Goal: Communication & Community: Participate in discussion

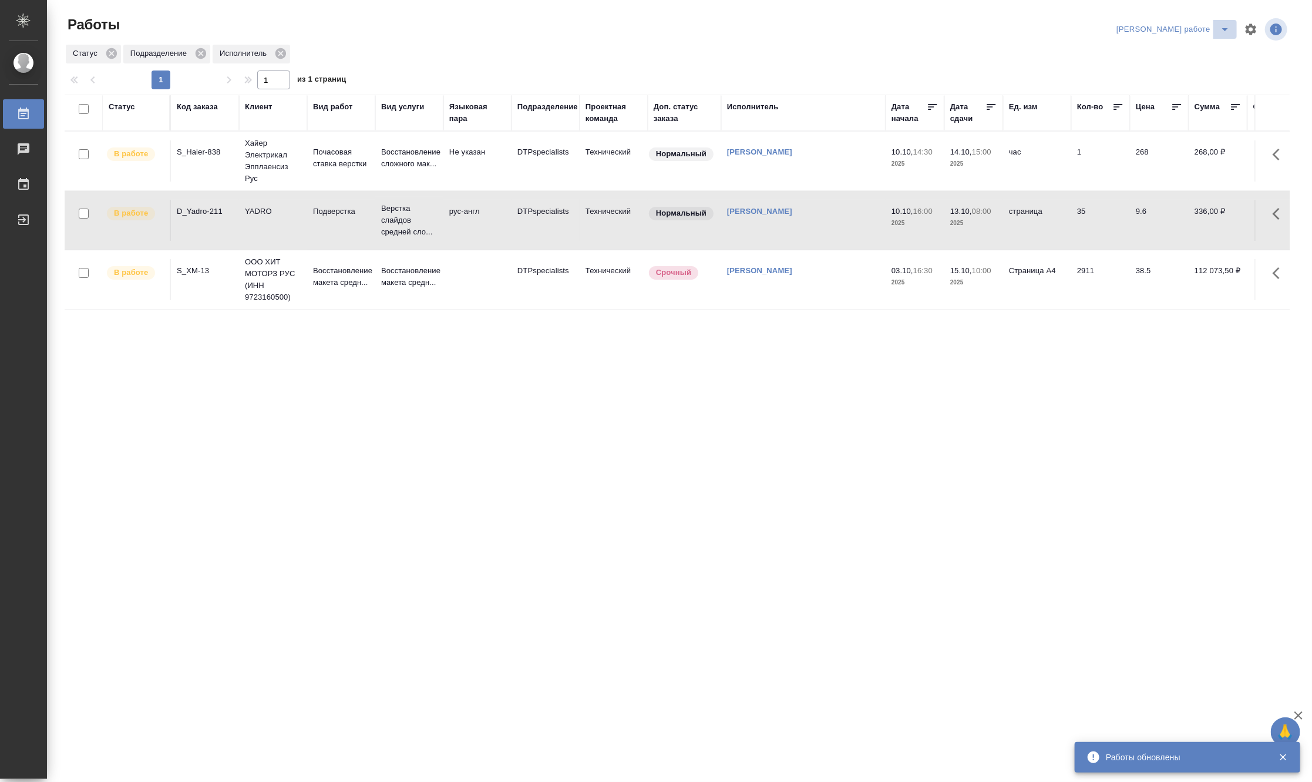
click at [1228, 23] on icon "split button" at bounding box center [1225, 29] width 14 height 14
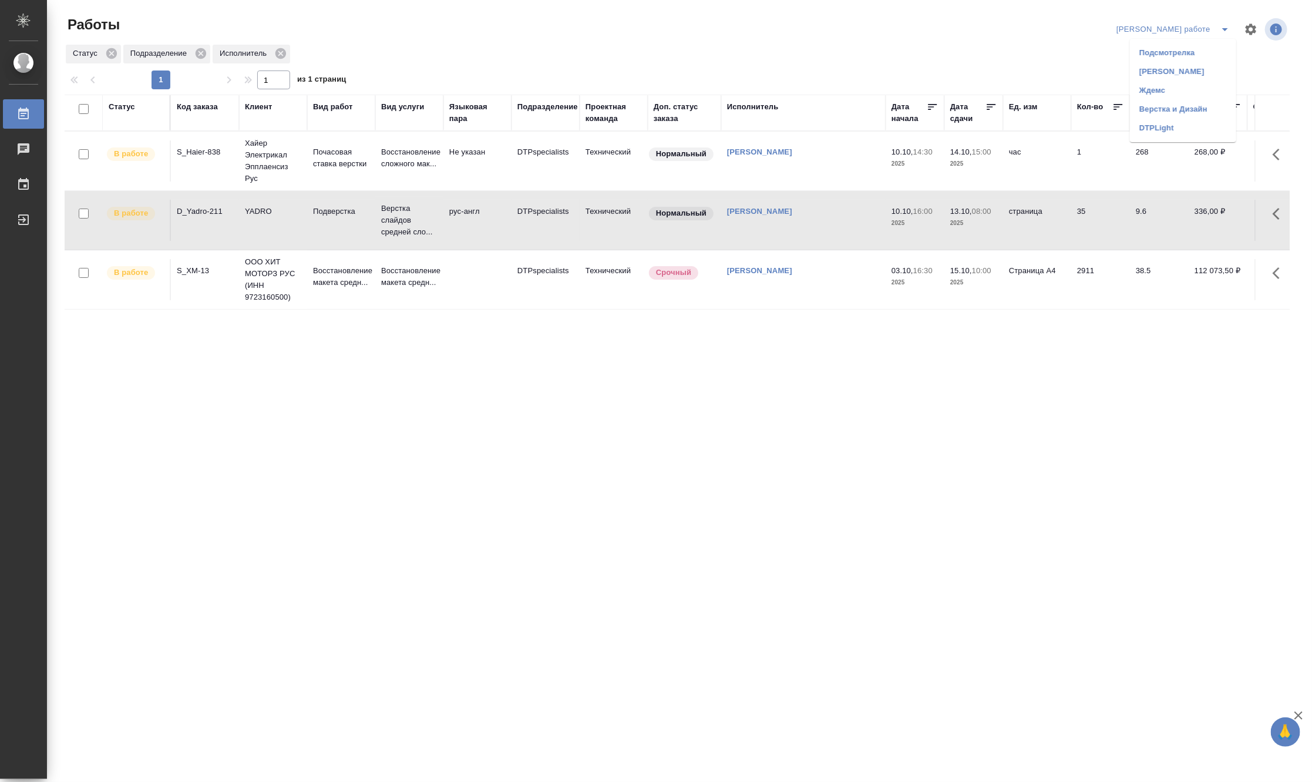
click at [1185, 68] on li "Матвеева_назначено" at bounding box center [1183, 71] width 106 height 19
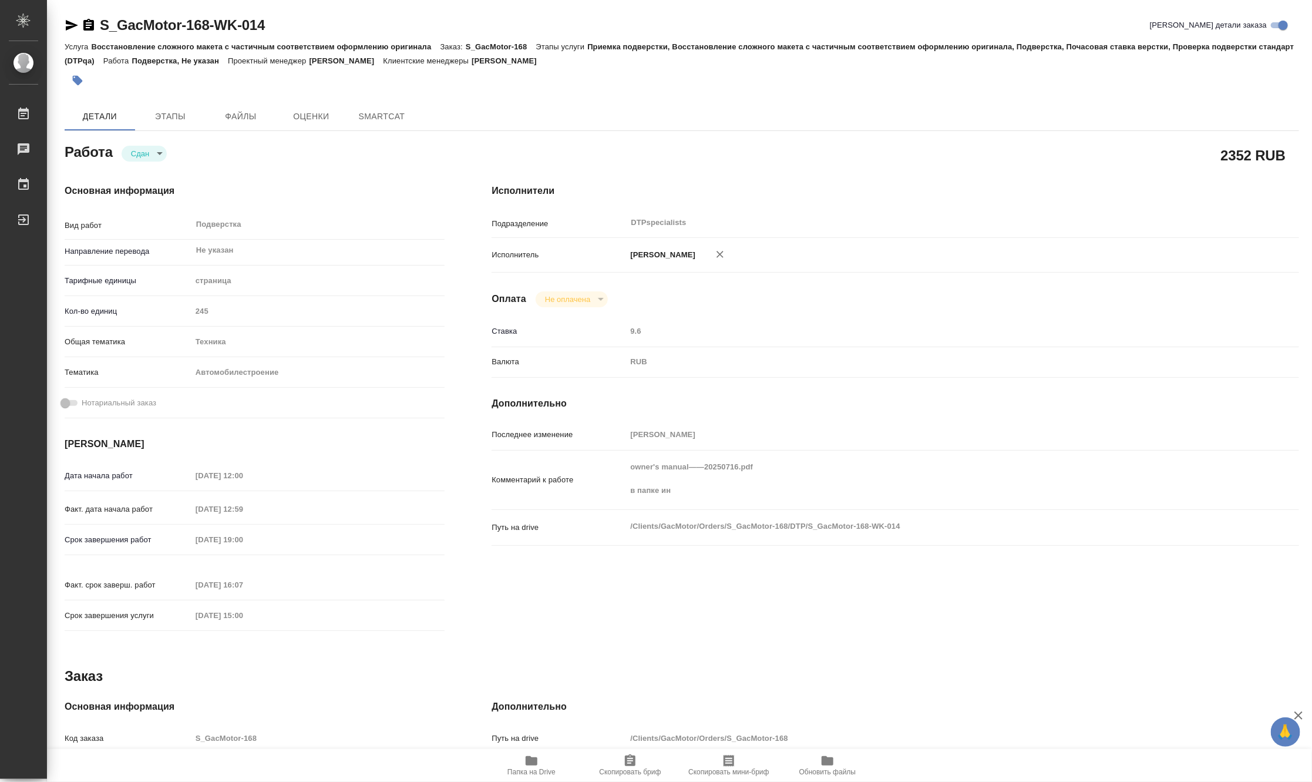
type textarea "x"
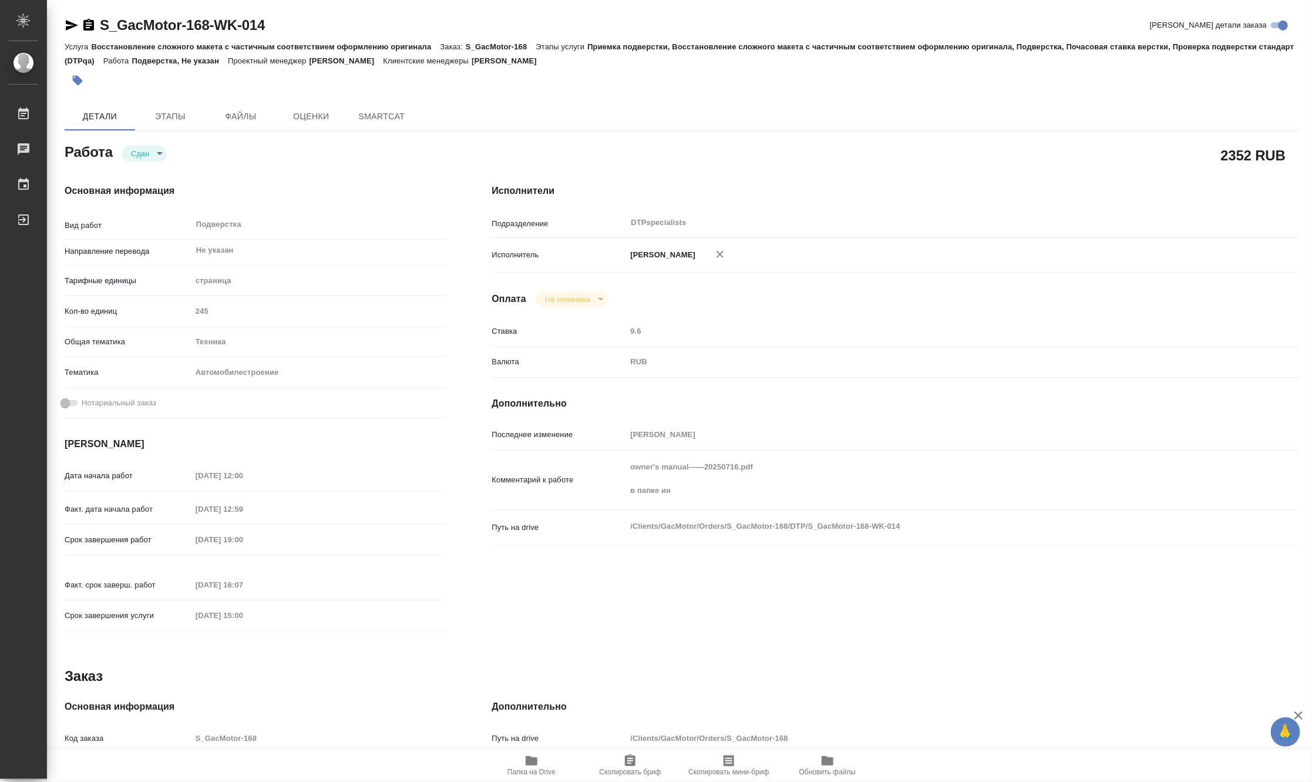
type textarea "x"
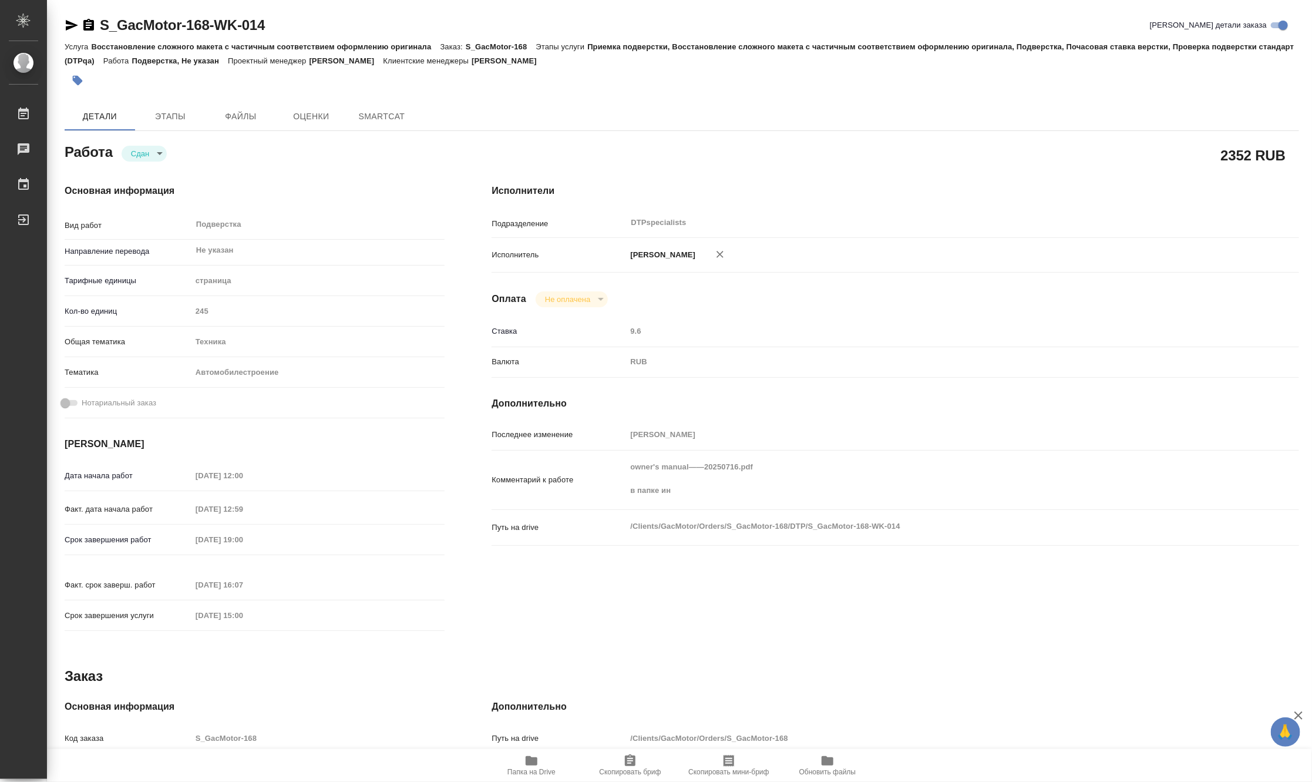
type textarea "x"
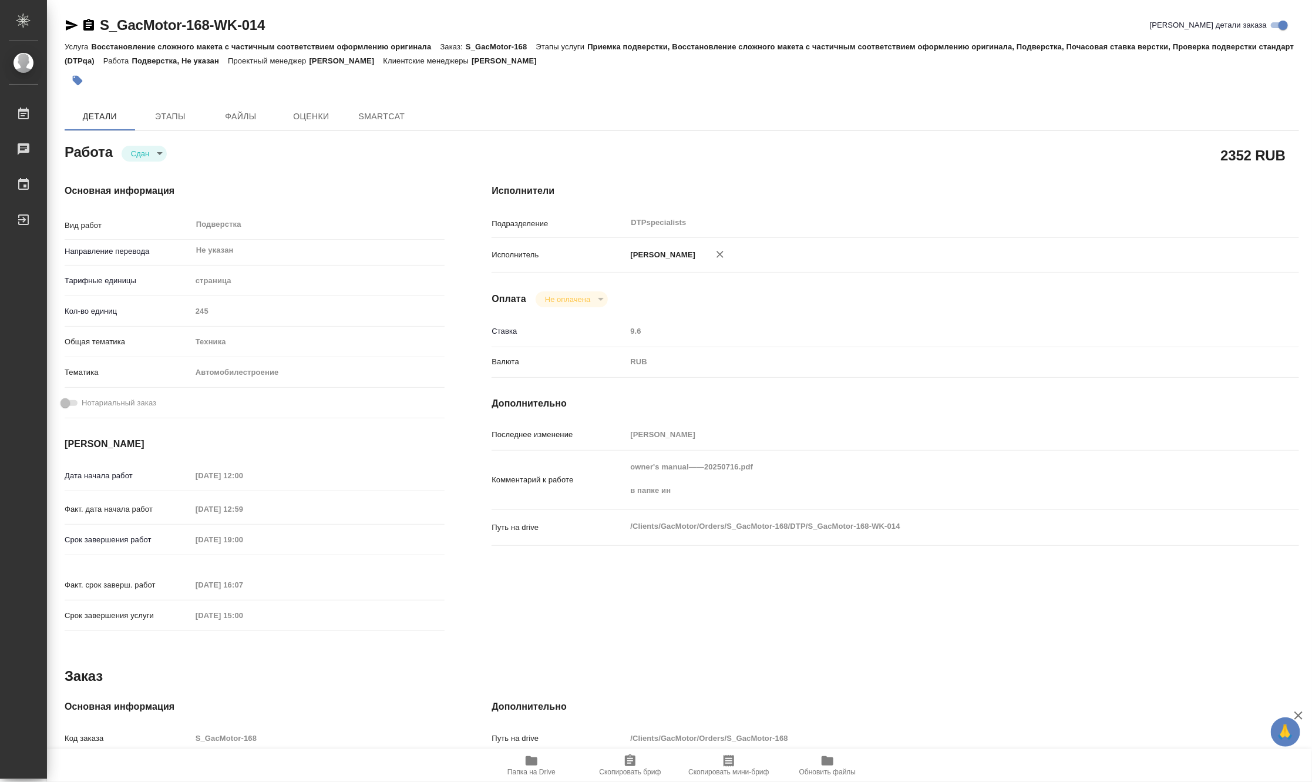
type textarea "x"
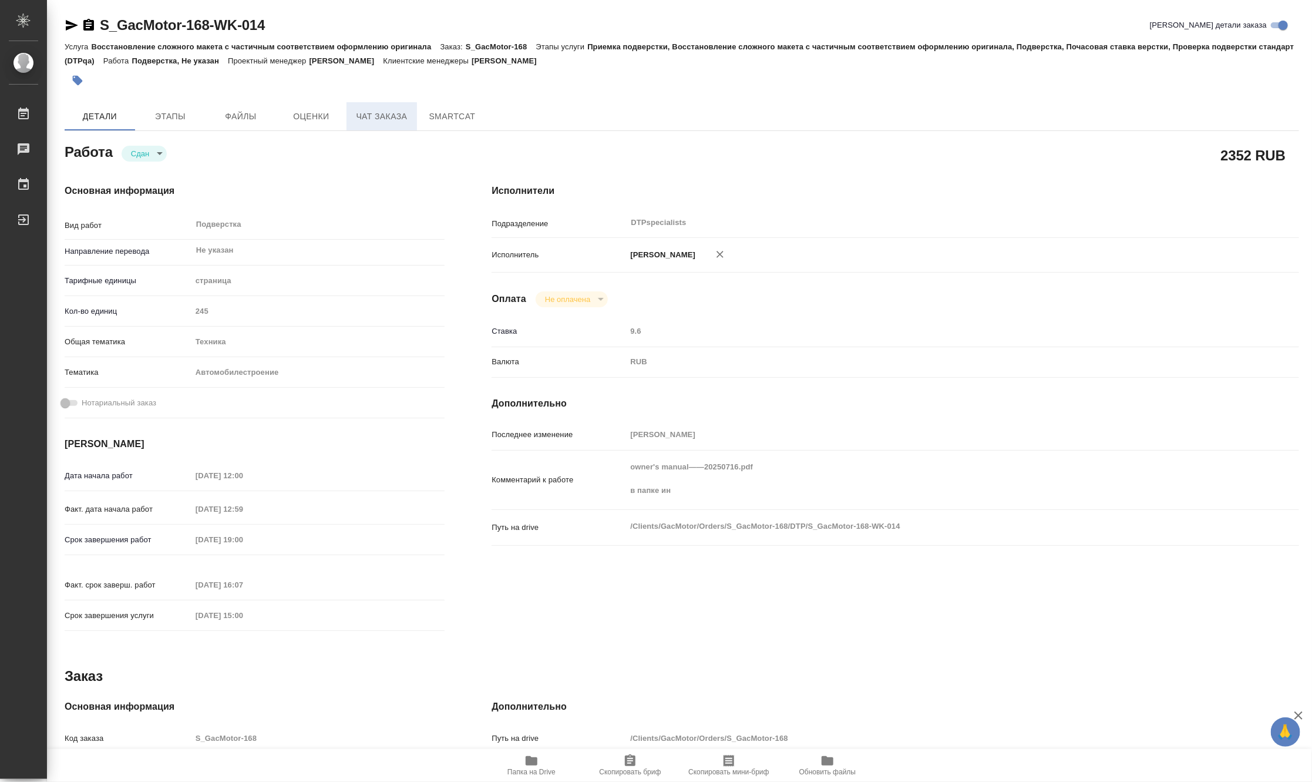
type textarea "x"
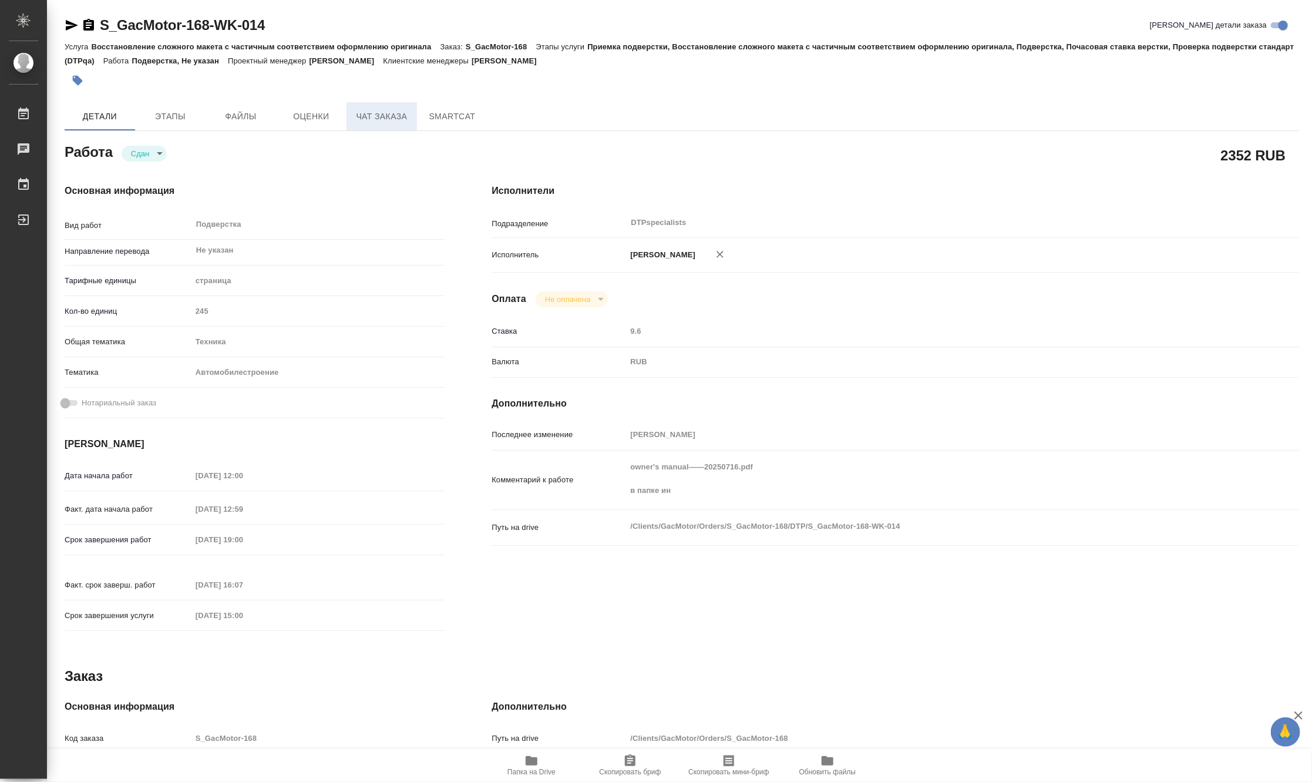
click at [385, 113] on span "Чат заказа" at bounding box center [382, 116] width 56 height 15
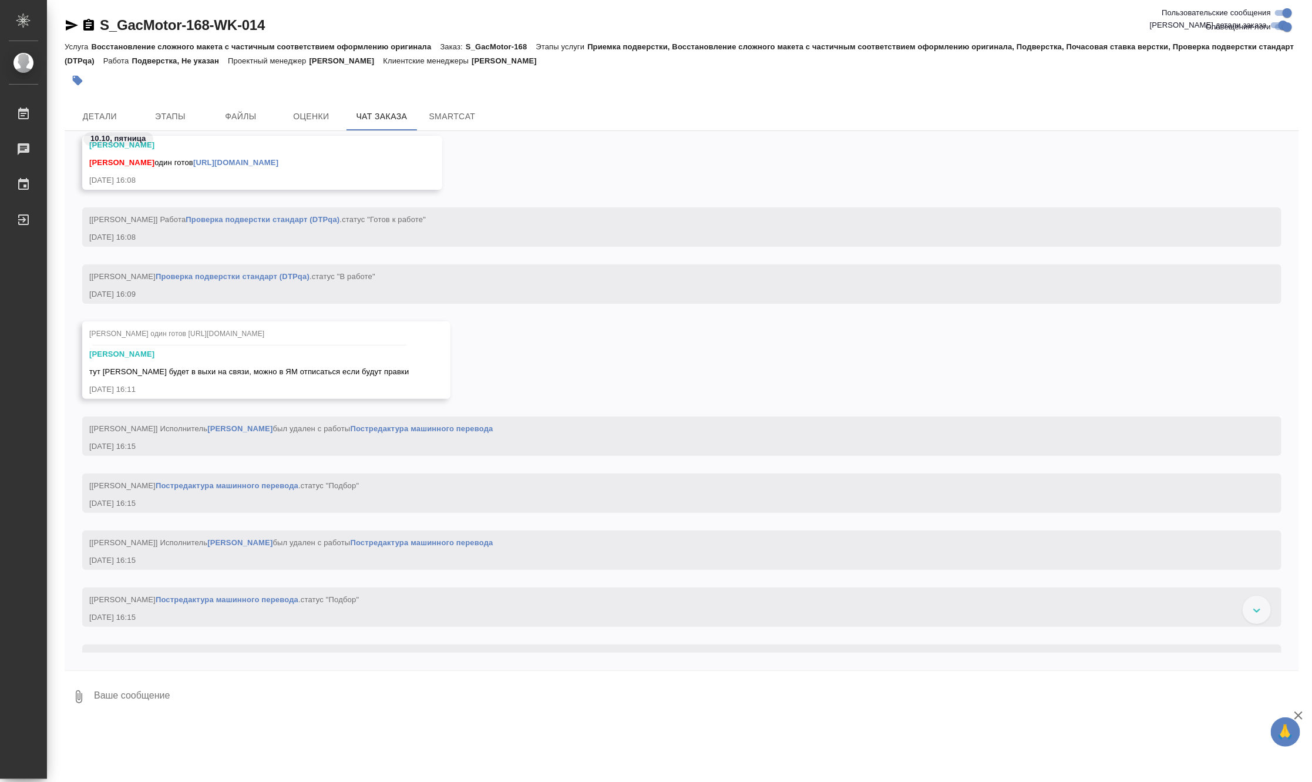
scroll to position [43922, 0]
